Goal: Navigation & Orientation: Find specific page/section

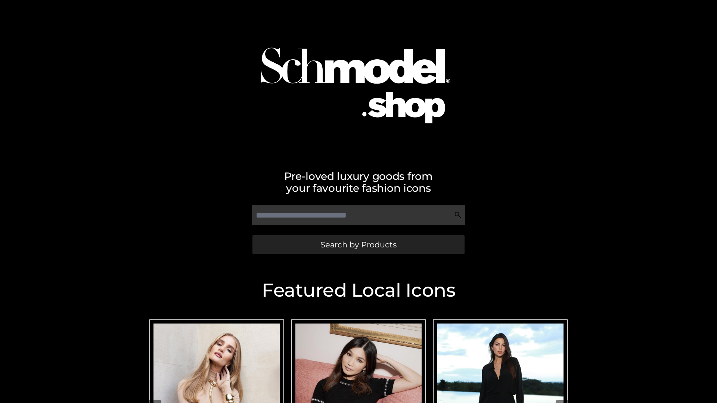
click at [358, 244] on span "Search by Products" at bounding box center [358, 245] width 76 height 8
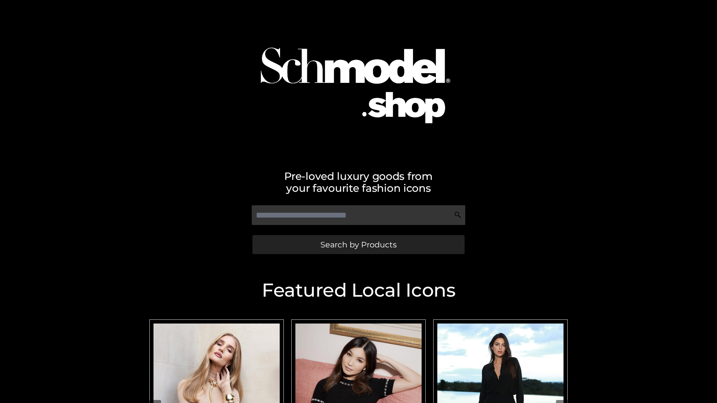
click at [358, 244] on span "Search by Products" at bounding box center [358, 245] width 76 height 8
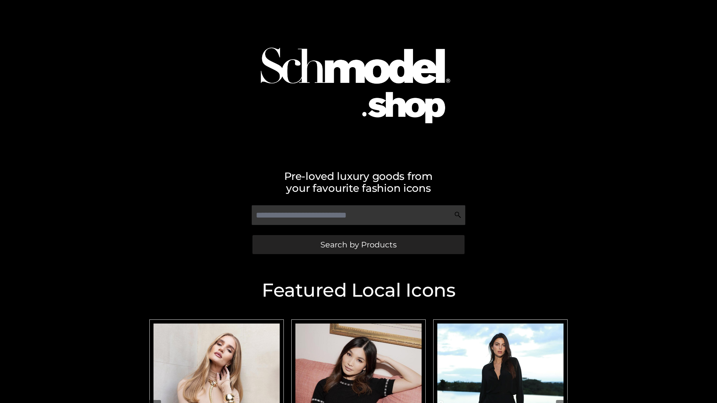
click at [358, 244] on span "Search by Products" at bounding box center [358, 245] width 76 height 8
